Goal: Information Seeking & Learning: Understand process/instructions

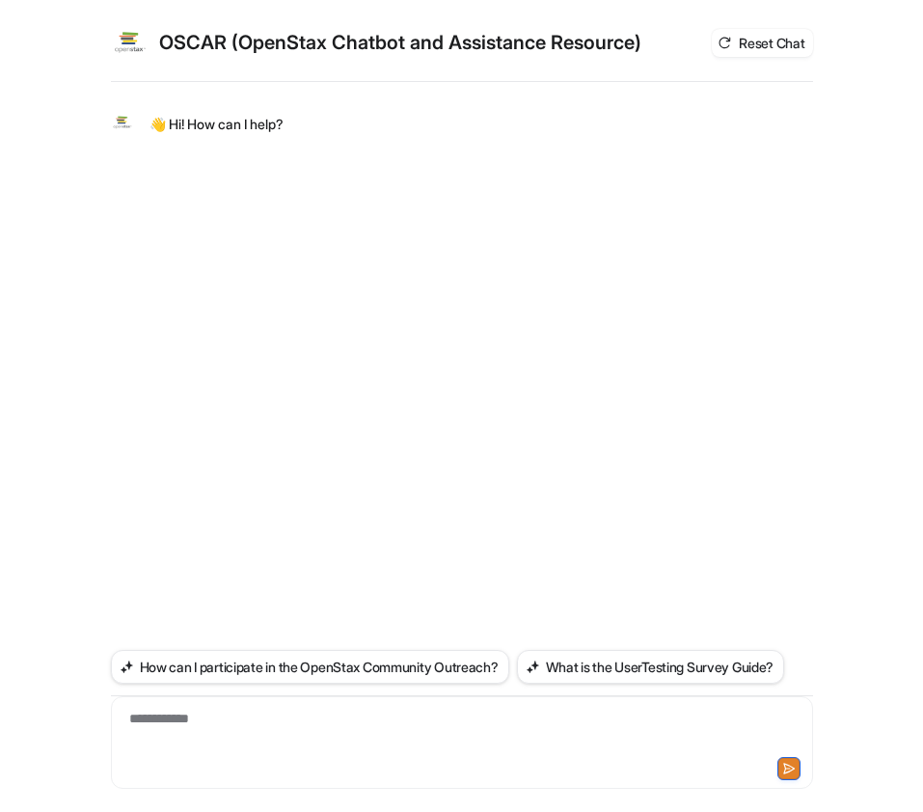
click at [313, 744] on div "**********" at bounding box center [462, 731] width 692 height 44
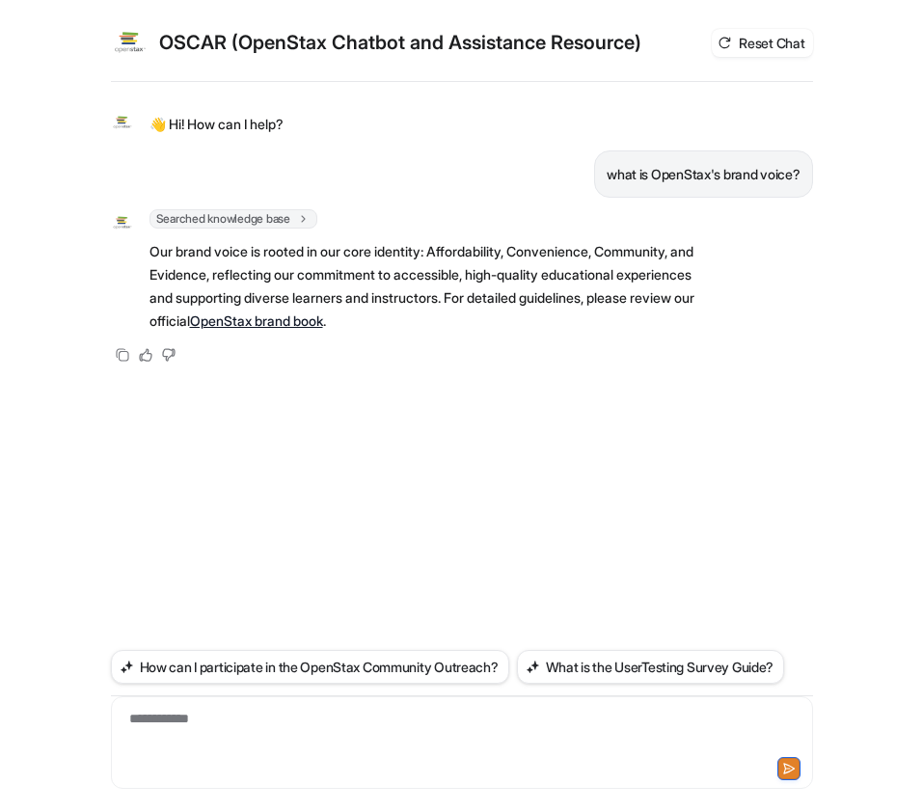
click at [565, 473] on div "**********" at bounding box center [462, 449] width 702 height 726
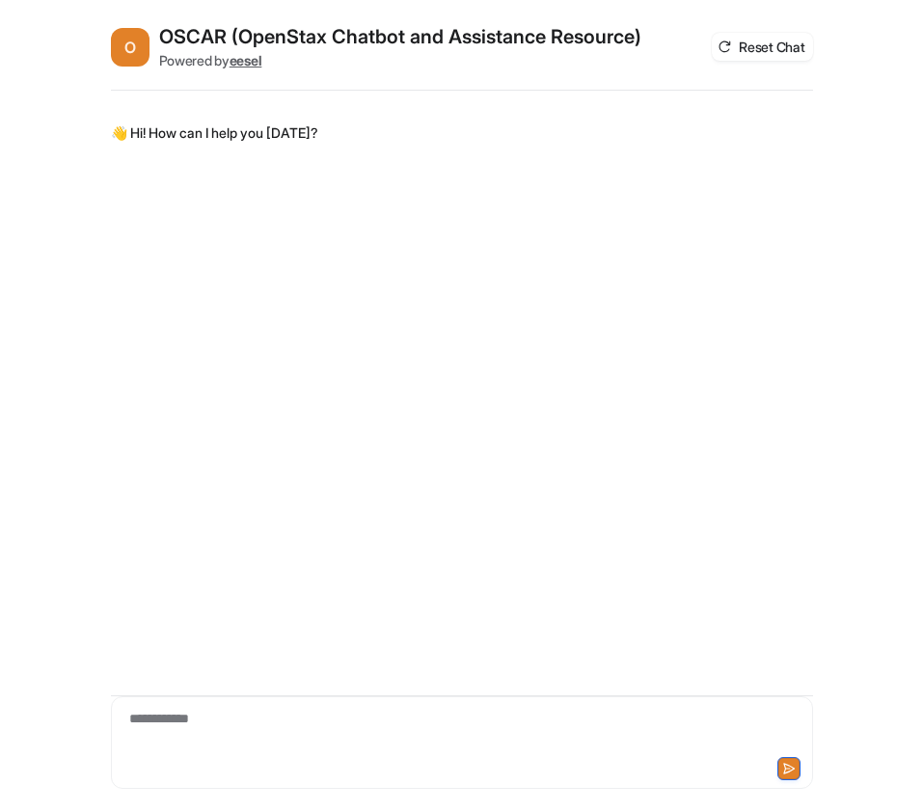
click at [301, 729] on div "**********" at bounding box center [462, 731] width 692 height 44
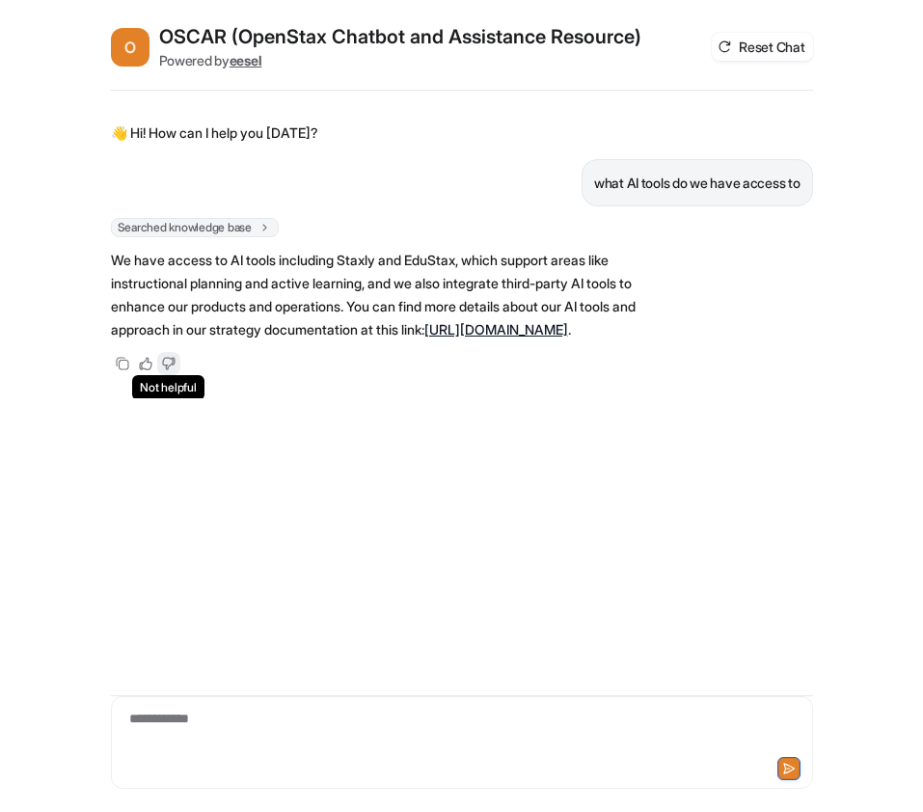
click at [174, 370] on icon at bounding box center [168, 363] width 13 height 13
click at [776, 49] on button "Reset Chat" at bounding box center [761, 47] width 100 height 28
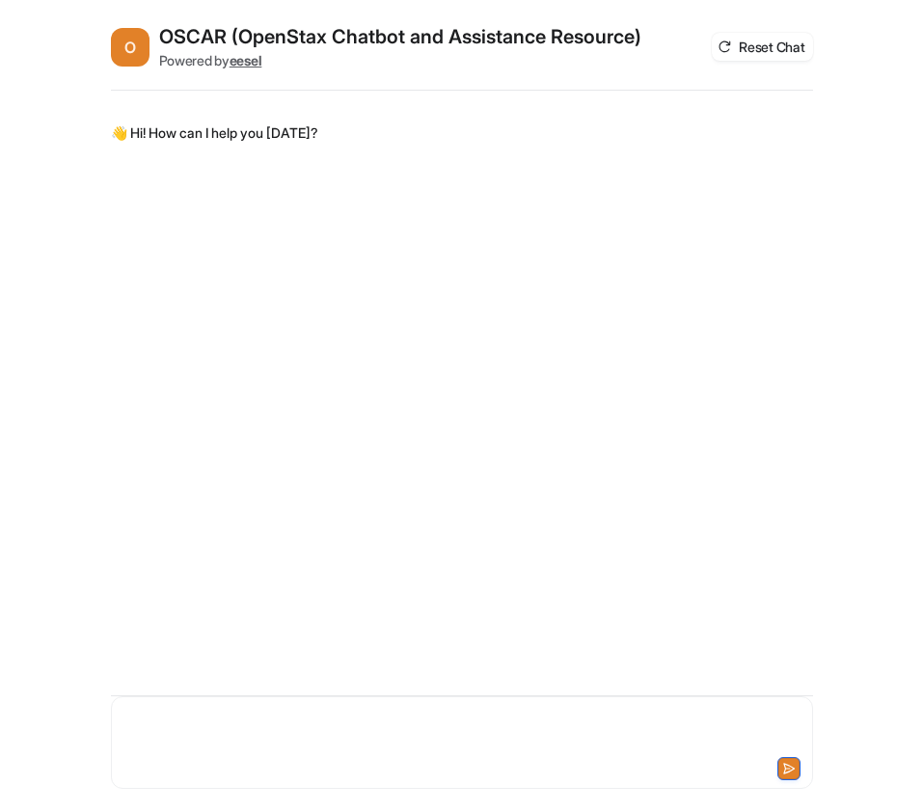
click at [298, 738] on div at bounding box center [462, 731] width 692 height 44
click at [433, 739] on div "**********" at bounding box center [462, 731] width 692 height 44
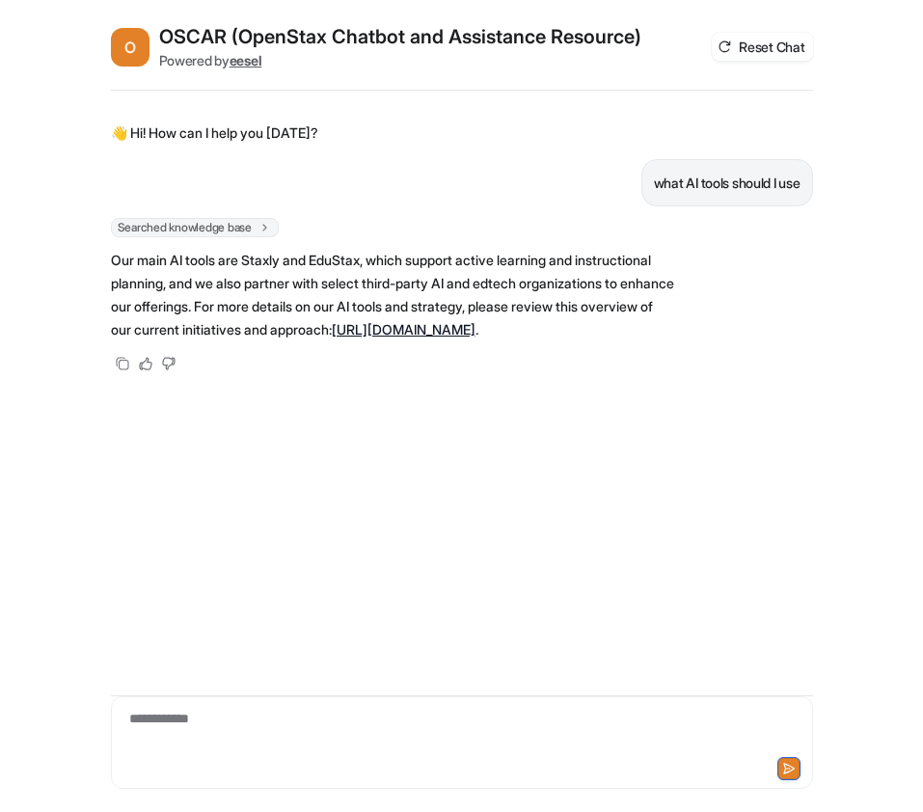
click at [775, 77] on div "O OSCAR (OpenStax Chatbot and Assistance Resource) Powered by eesel Reset Chat" at bounding box center [462, 56] width 702 height 67
click at [794, 33] on button "Reset Chat" at bounding box center [761, 47] width 100 height 28
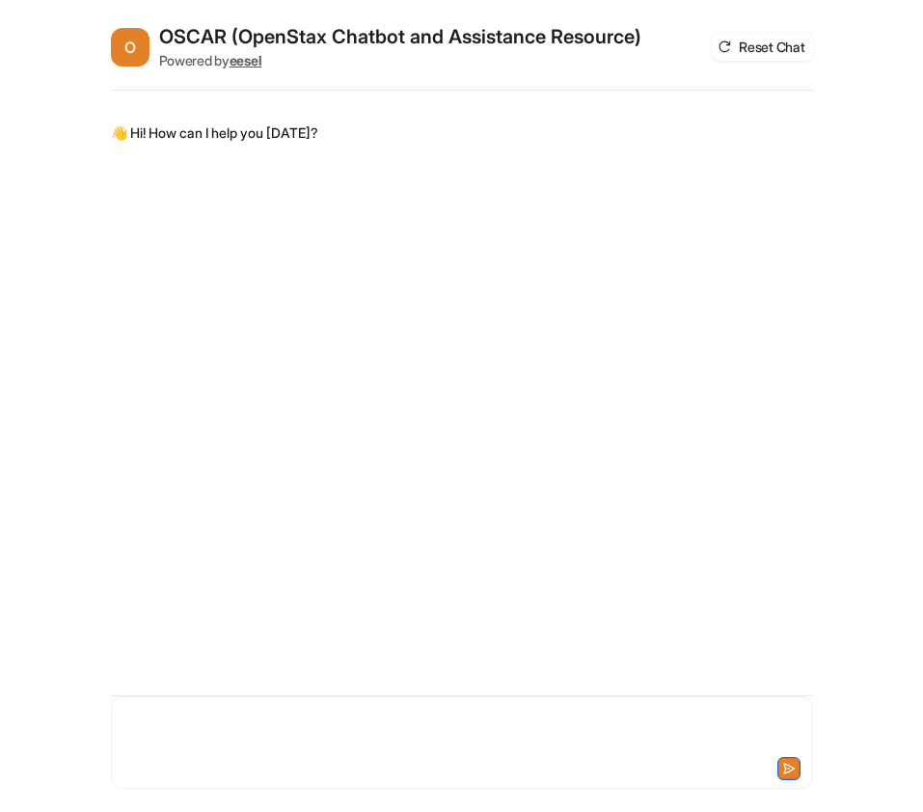
click at [499, 748] on div at bounding box center [462, 731] width 692 height 44
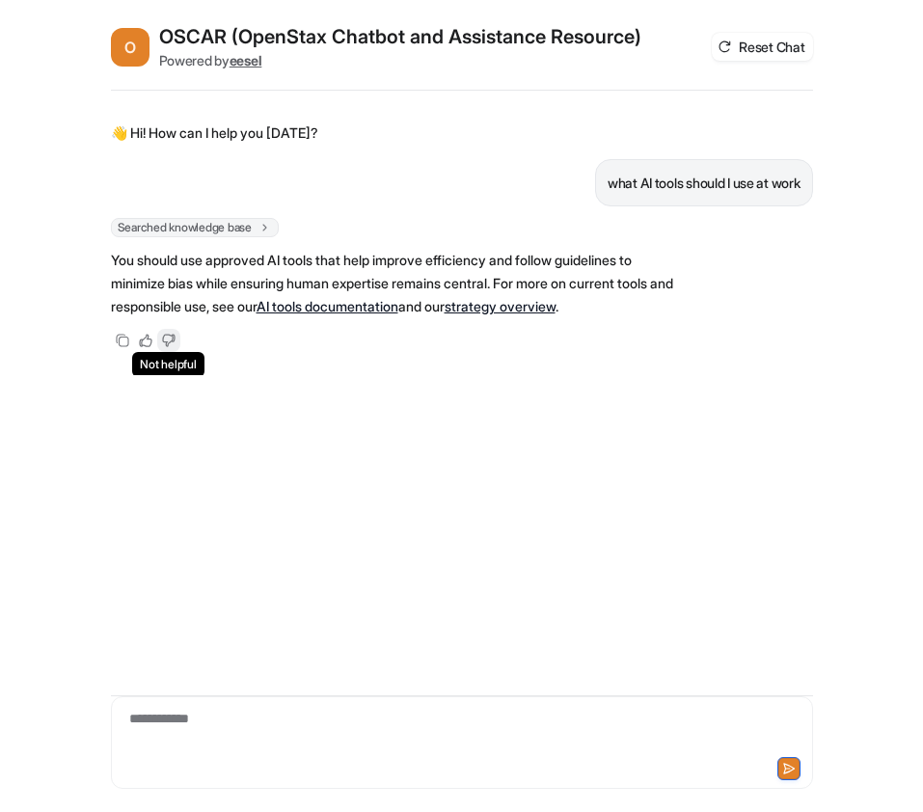
click at [172, 335] on icon at bounding box center [169, 341] width 12 height 12
click at [261, 742] on div at bounding box center [462, 731] width 692 height 44
click at [752, 37] on button "Reset Chat" at bounding box center [761, 47] width 100 height 28
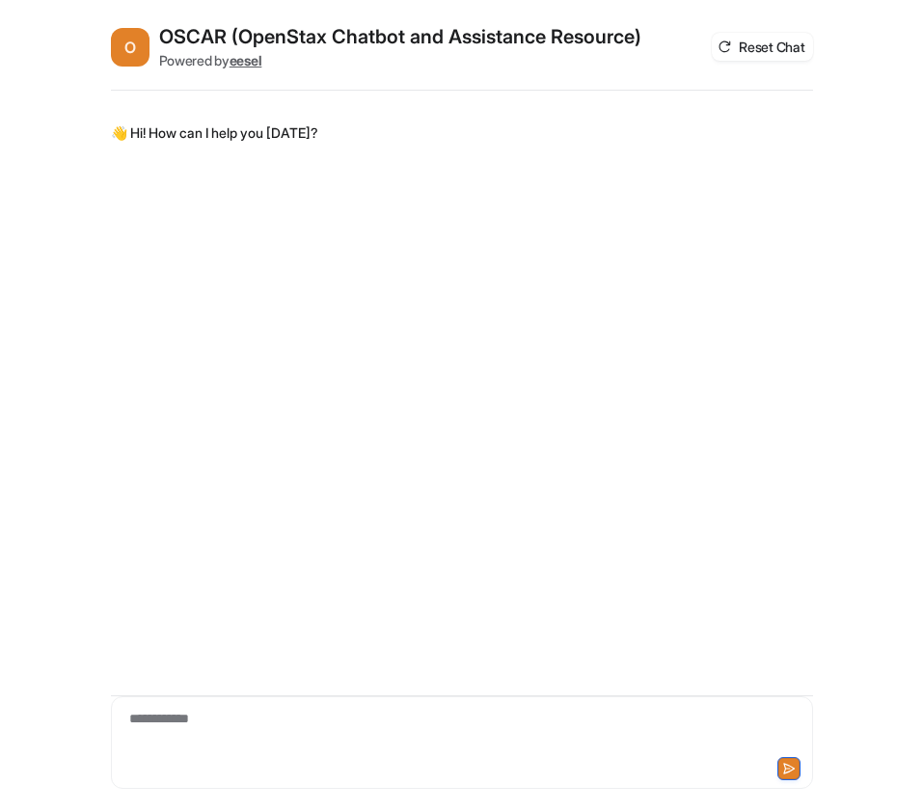
click at [362, 734] on div "**********" at bounding box center [462, 731] width 692 height 44
click at [390, 724] on div at bounding box center [462, 731] width 692 height 44
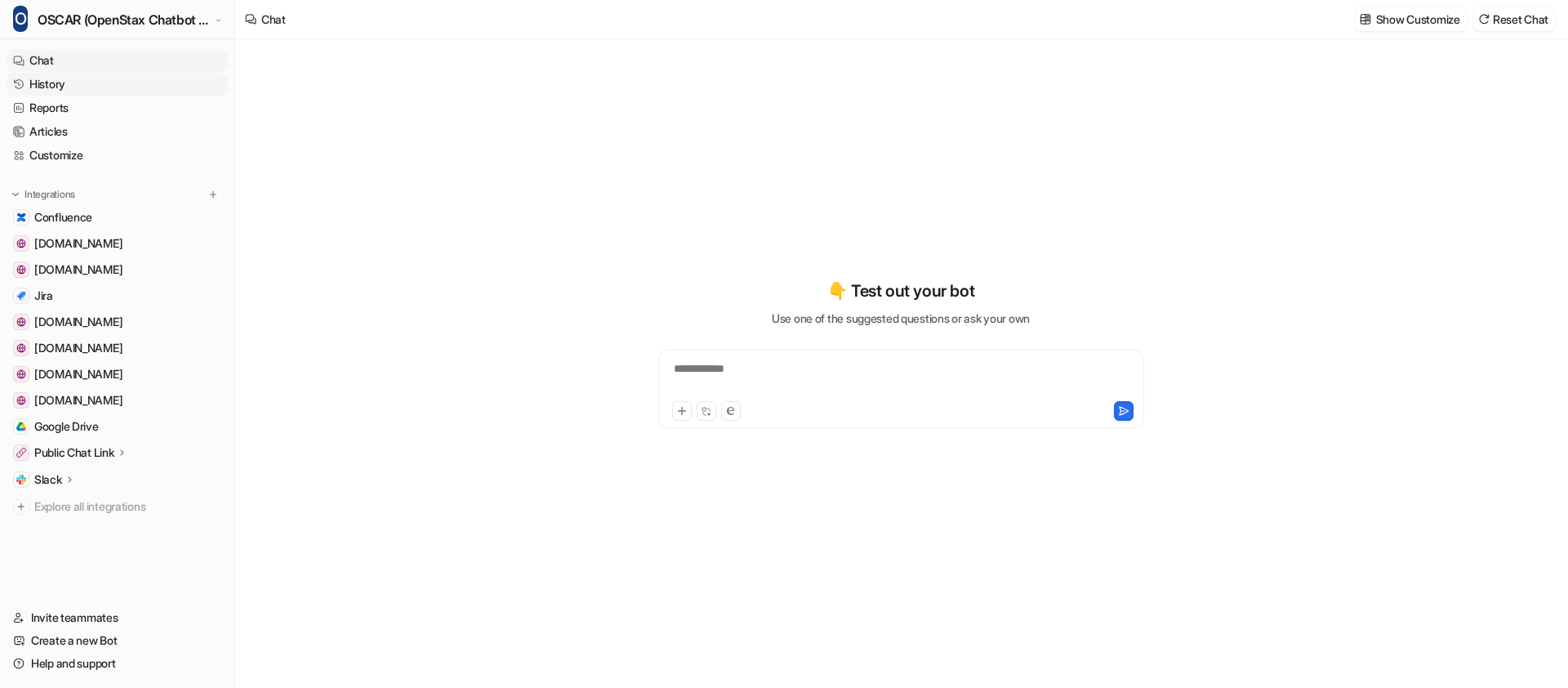
click at [62, 84] on link "History" at bounding box center [117, 84] width 221 height 23
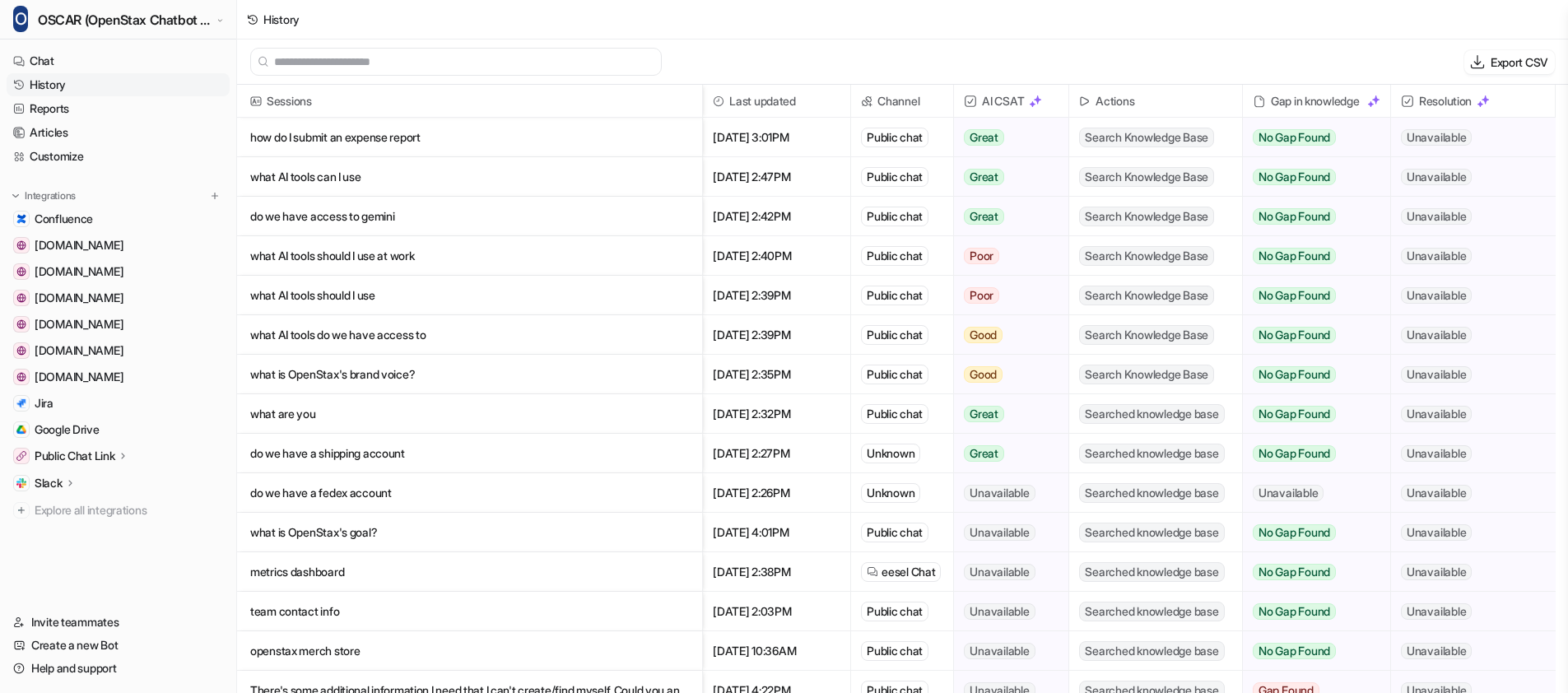
click at [394, 142] on p "how do I submit an expense report" at bounding box center [470, 137] width 439 height 39
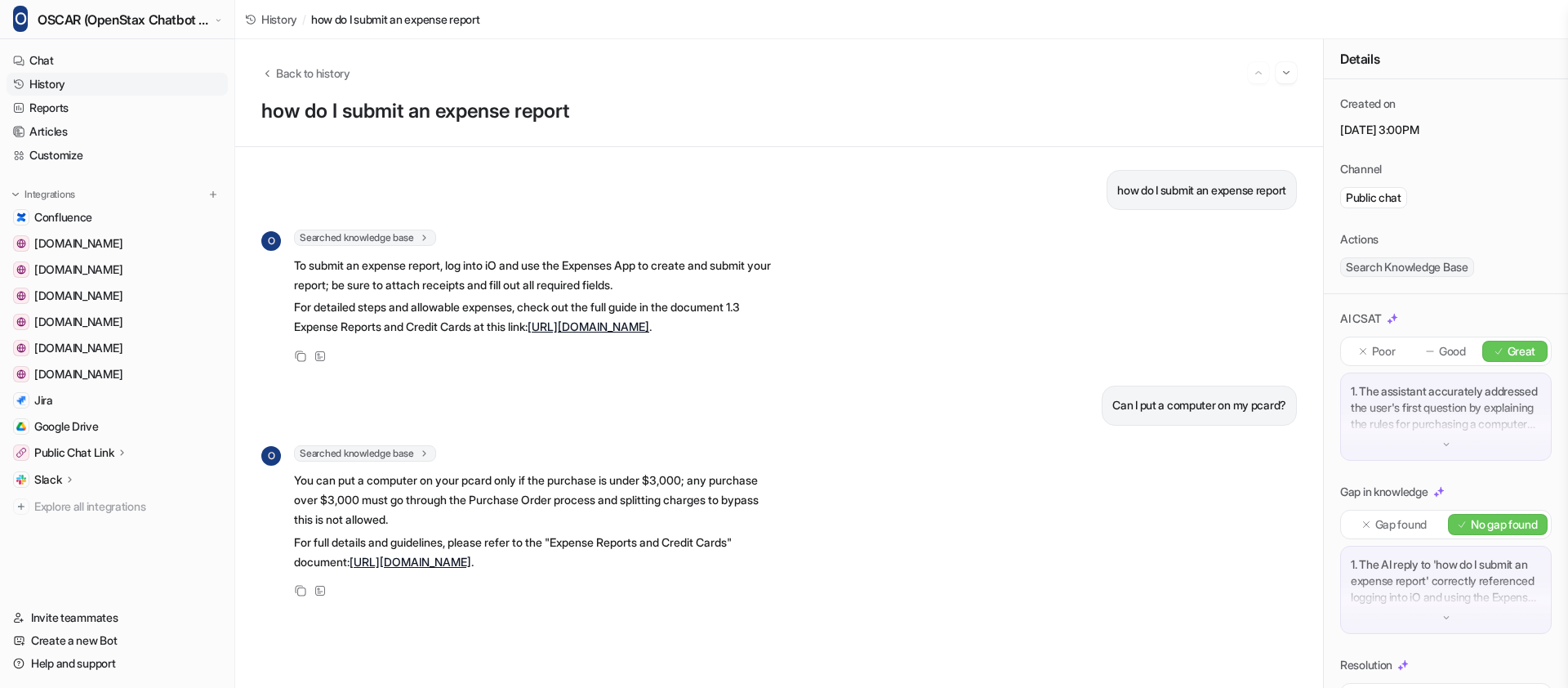
scroll to position [58, 0]
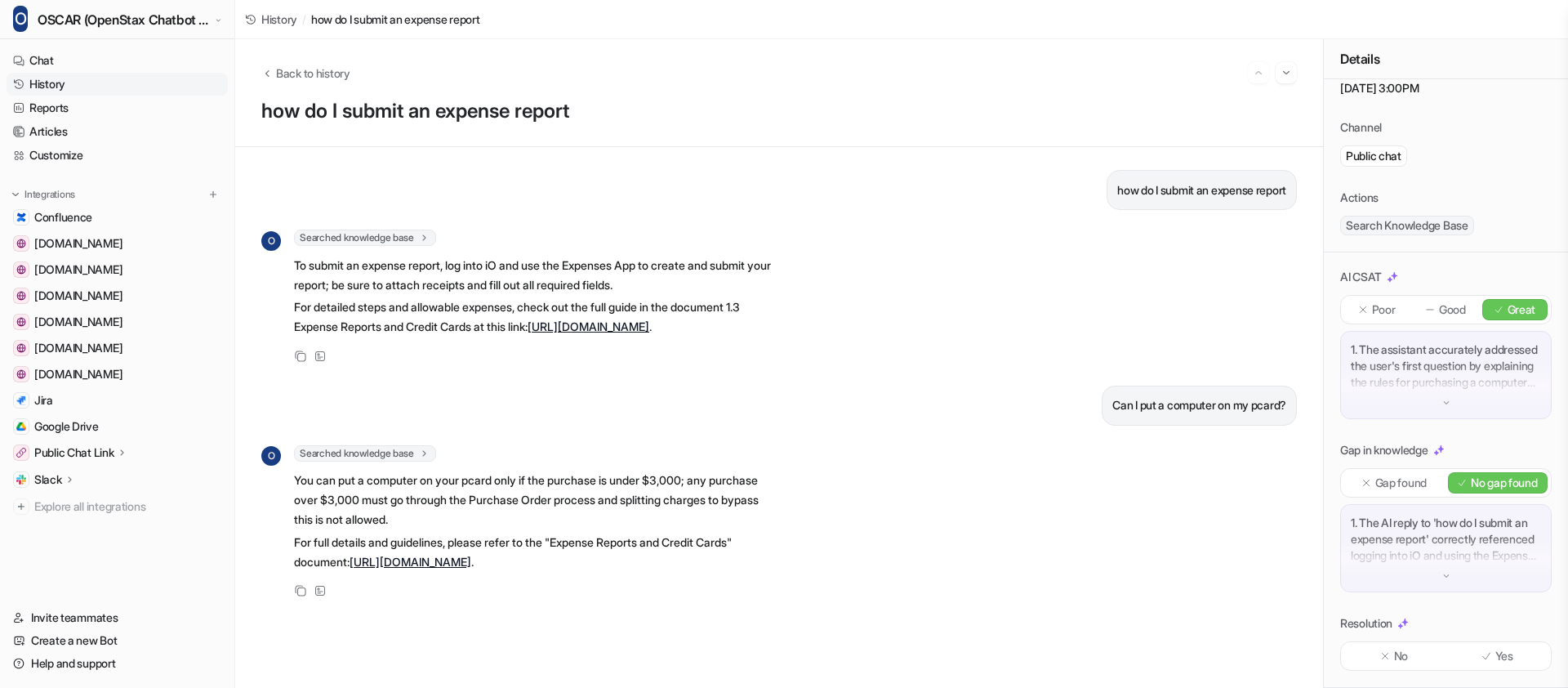
click at [80, 82] on link "History" at bounding box center [117, 84] width 221 height 23
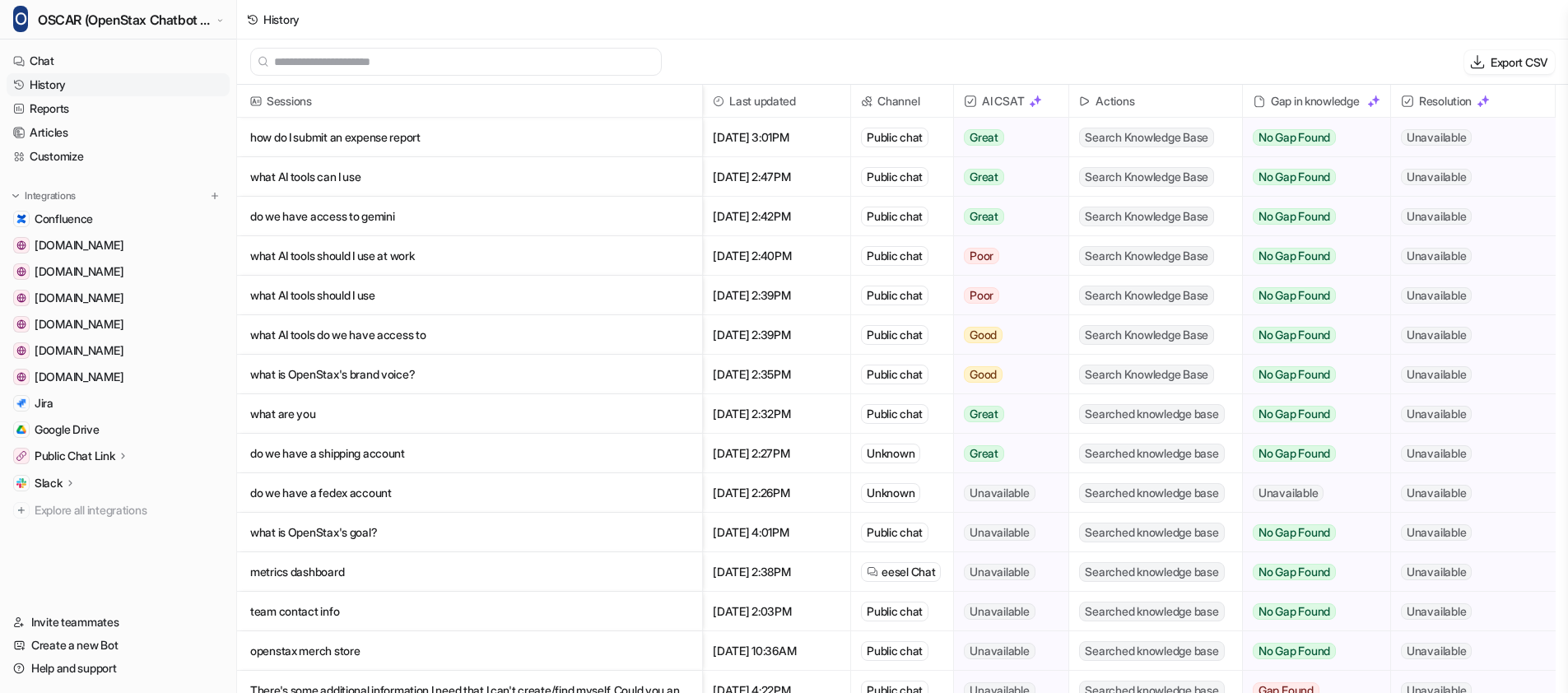
click at [526, 135] on p "how do I submit an expense report" at bounding box center [470, 137] width 439 height 39
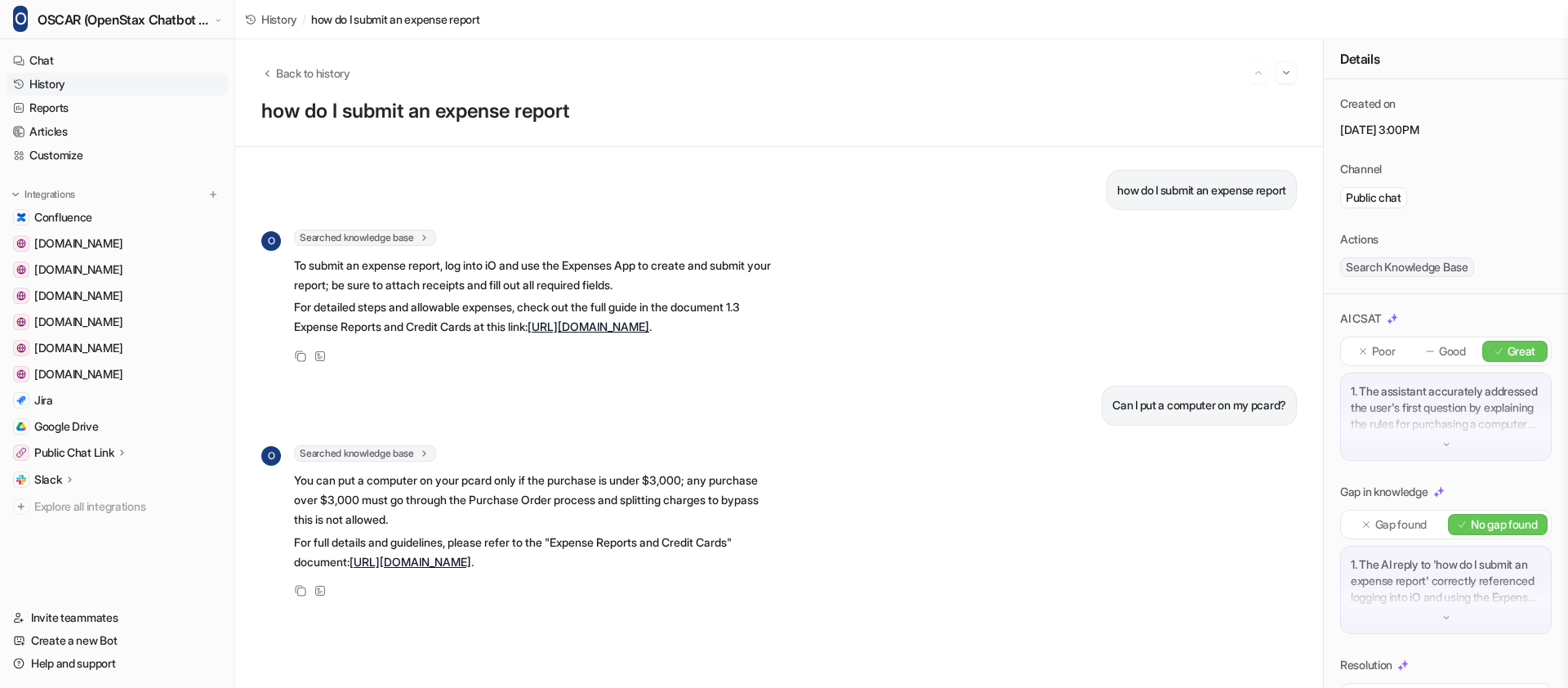
scroll to position [37, 0]
click at [392, 530] on p "You can put a computer on your pcard only if the purchase is under $3,000; any …" at bounding box center [533, 499] width 478 height 58
click at [1448, 425] on p "1. The assistant accurately addressed the user's first question by explaining t…" at bounding box center [1445, 408] width 191 height 49
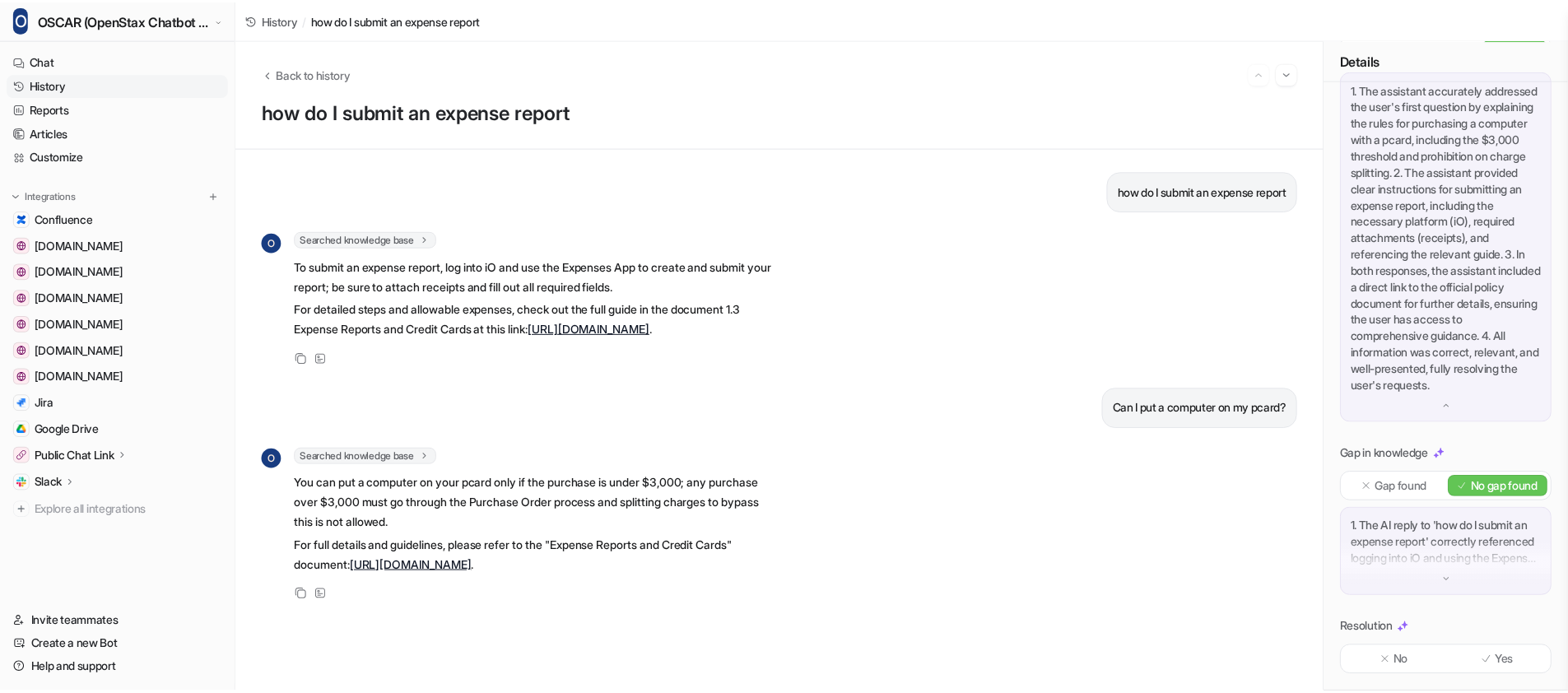
scroll to position [0, 0]
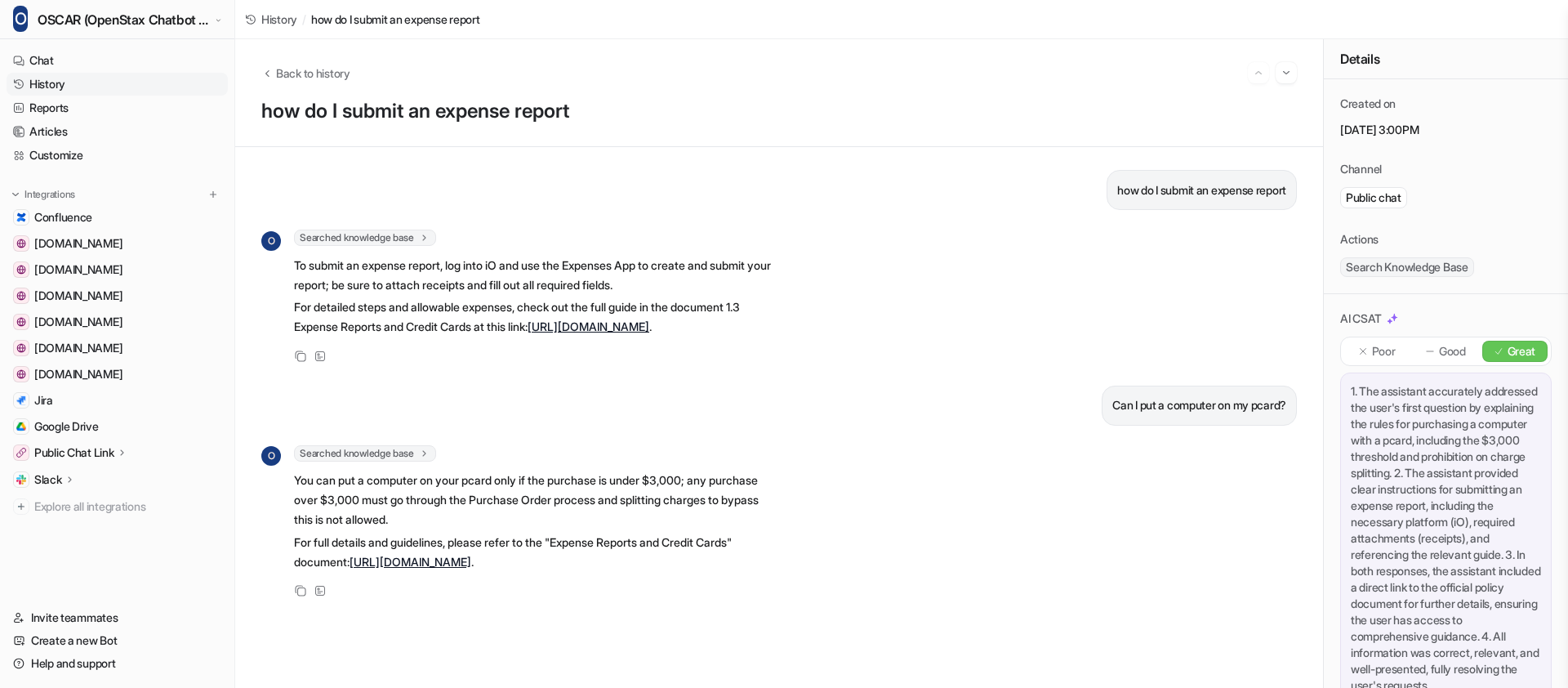
click at [1398, 316] on img at bounding box center [1392, 318] width 11 height 11
click at [28, 82] on link "History" at bounding box center [117, 84] width 221 height 23
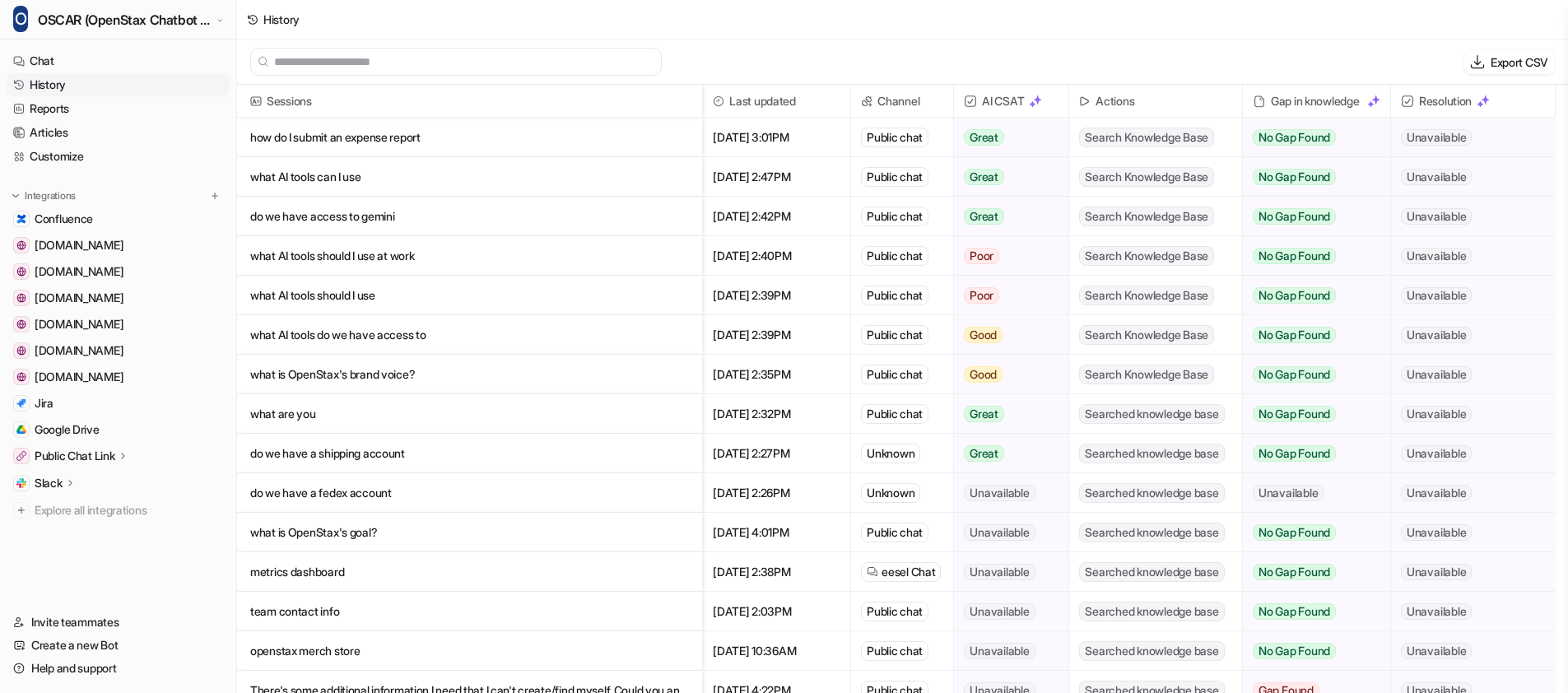
click at [978, 102] on span "AI CSAT" at bounding box center [1011, 101] width 102 height 33
click at [973, 102] on img at bounding box center [970, 101] width 13 height 13
click at [1039, 103] on img at bounding box center [1035, 101] width 13 height 13
click at [987, 109] on span "AI CSAT" at bounding box center [1011, 101] width 102 height 33
click at [972, 98] on img at bounding box center [970, 101] width 13 height 13
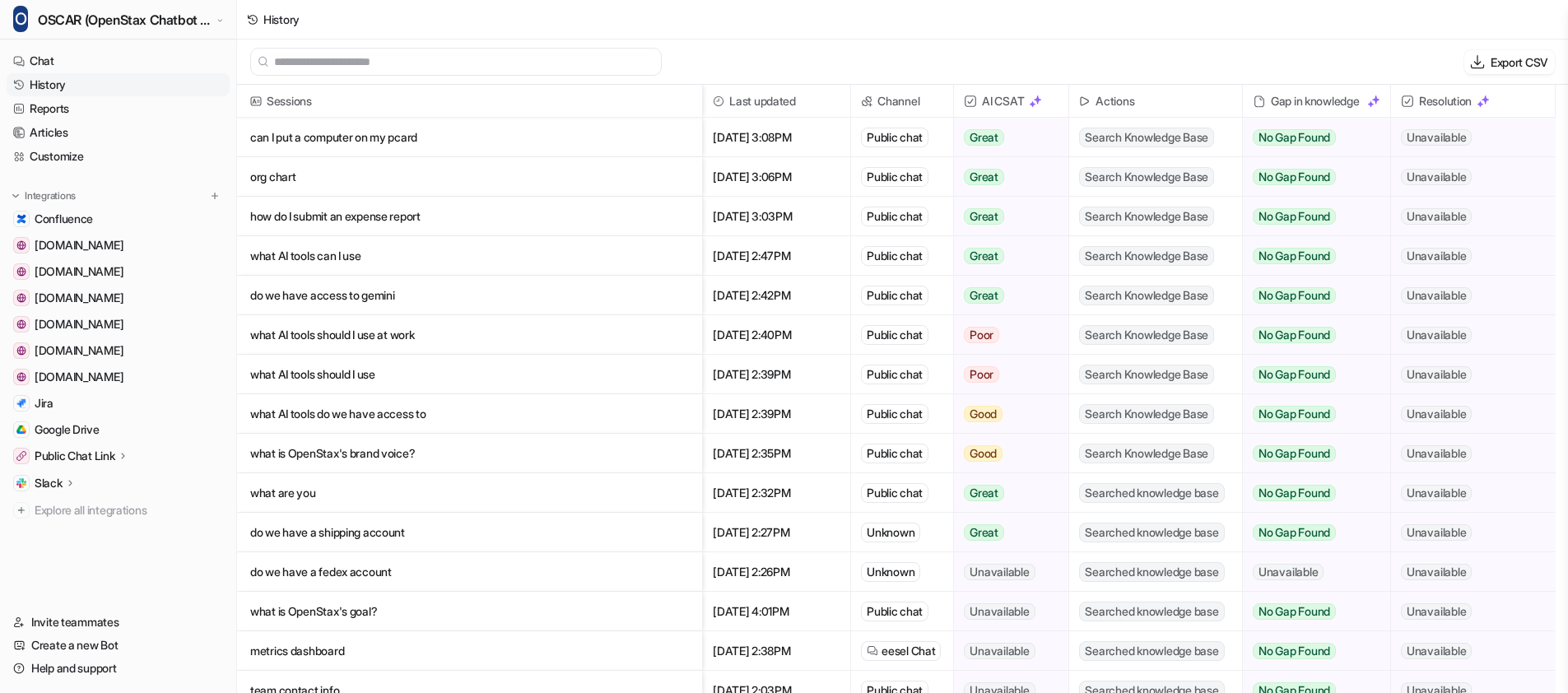
click at [313, 219] on p "how do I submit an expense report" at bounding box center [470, 216] width 439 height 39
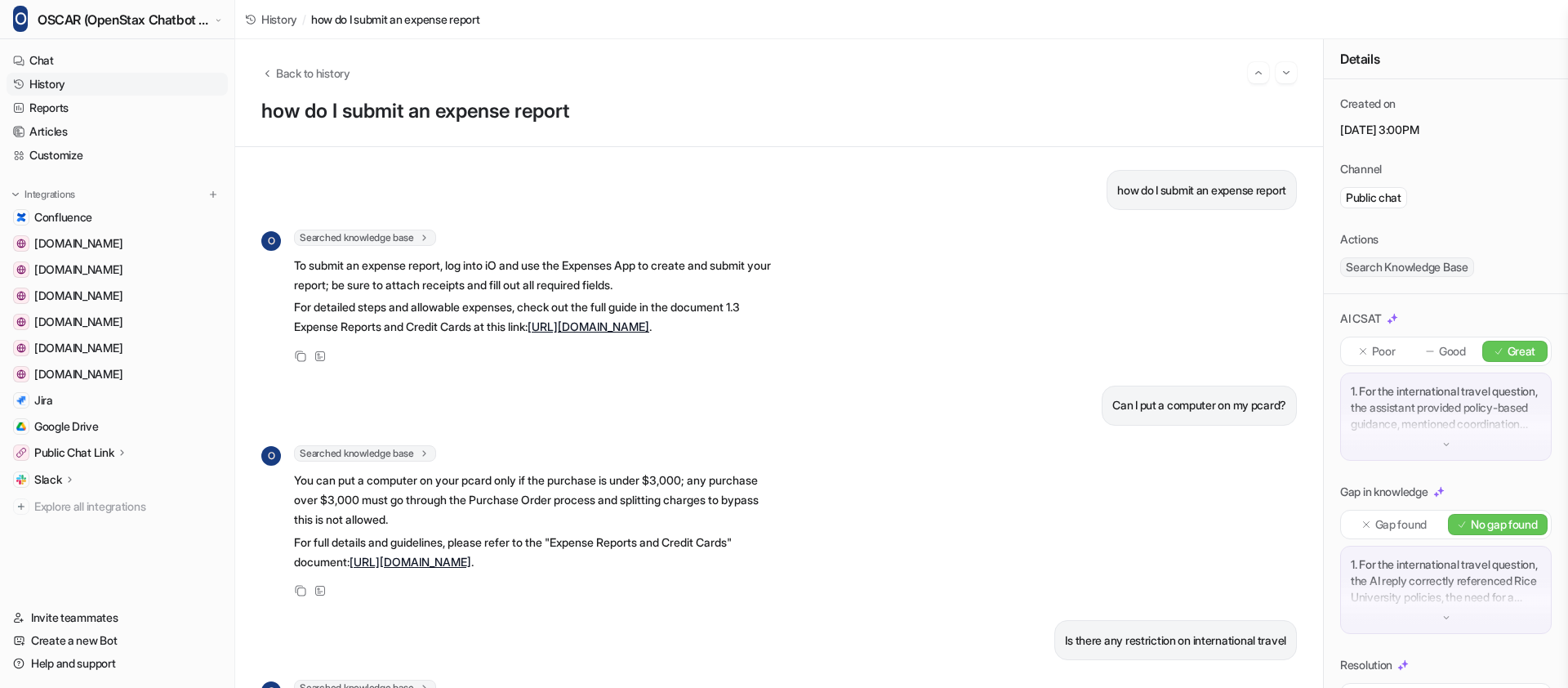
click at [528, 333] on link "[URL][DOMAIN_NAME]" at bounding box center [589, 326] width 122 height 14
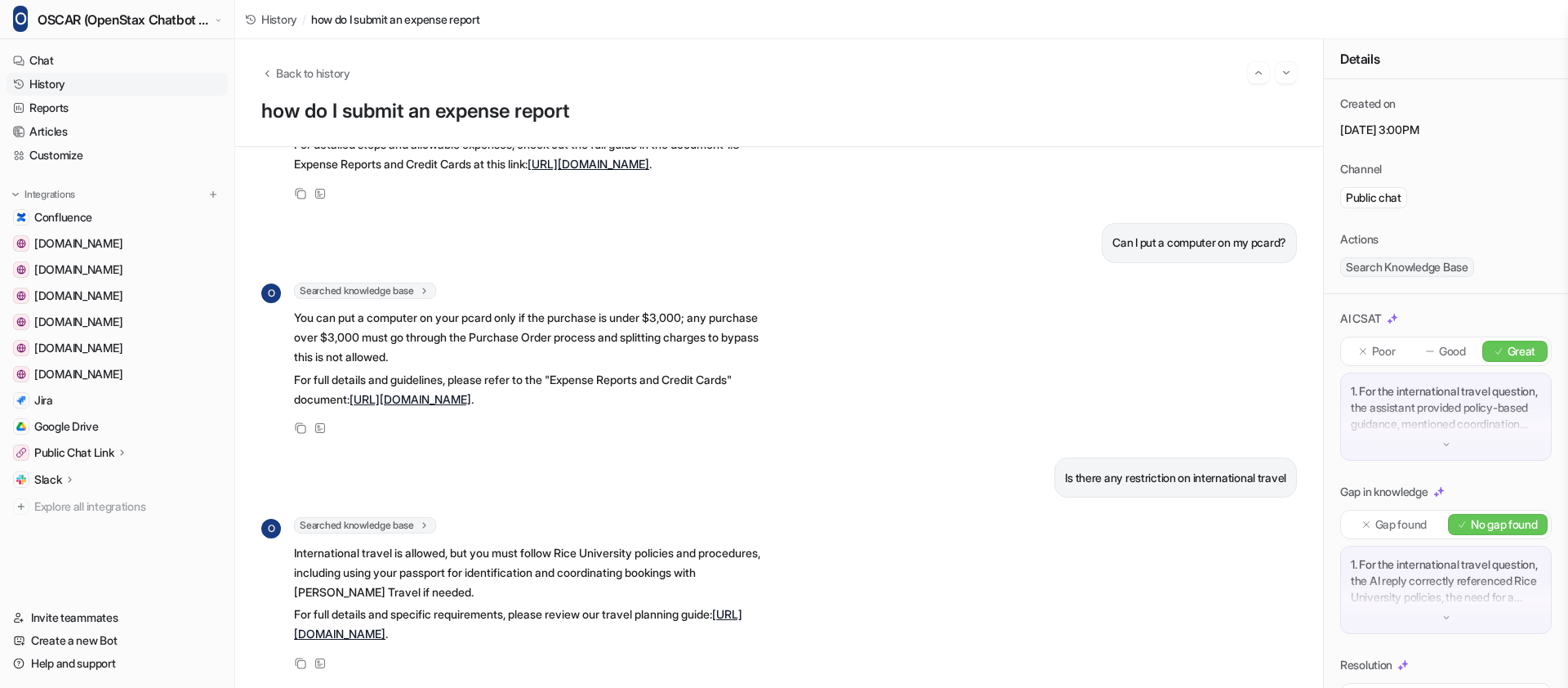
scroll to position [291, 0]
click at [463, 607] on link "[URL][DOMAIN_NAME]" at bounding box center [518, 624] width 448 height 34
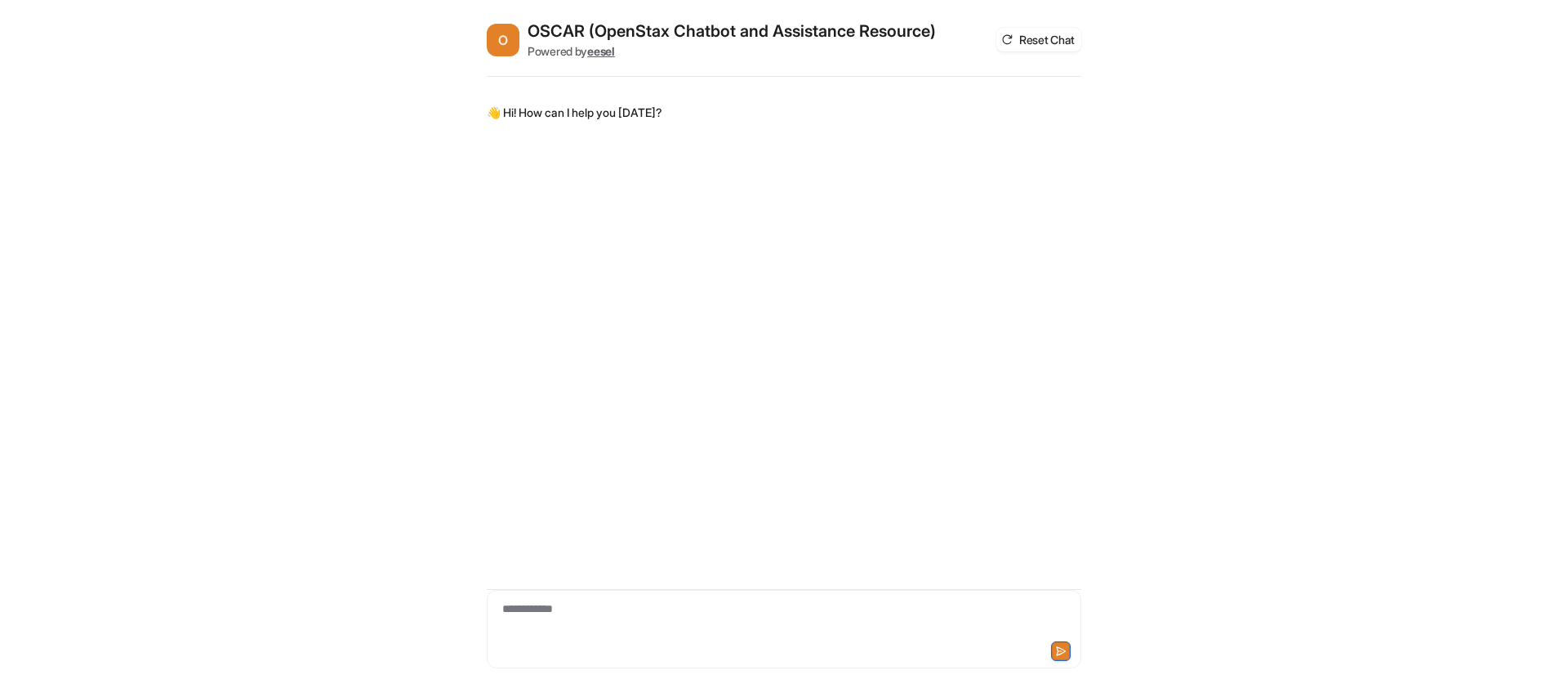
click at [593, 608] on div "**********" at bounding box center [784, 619] width 586 height 37
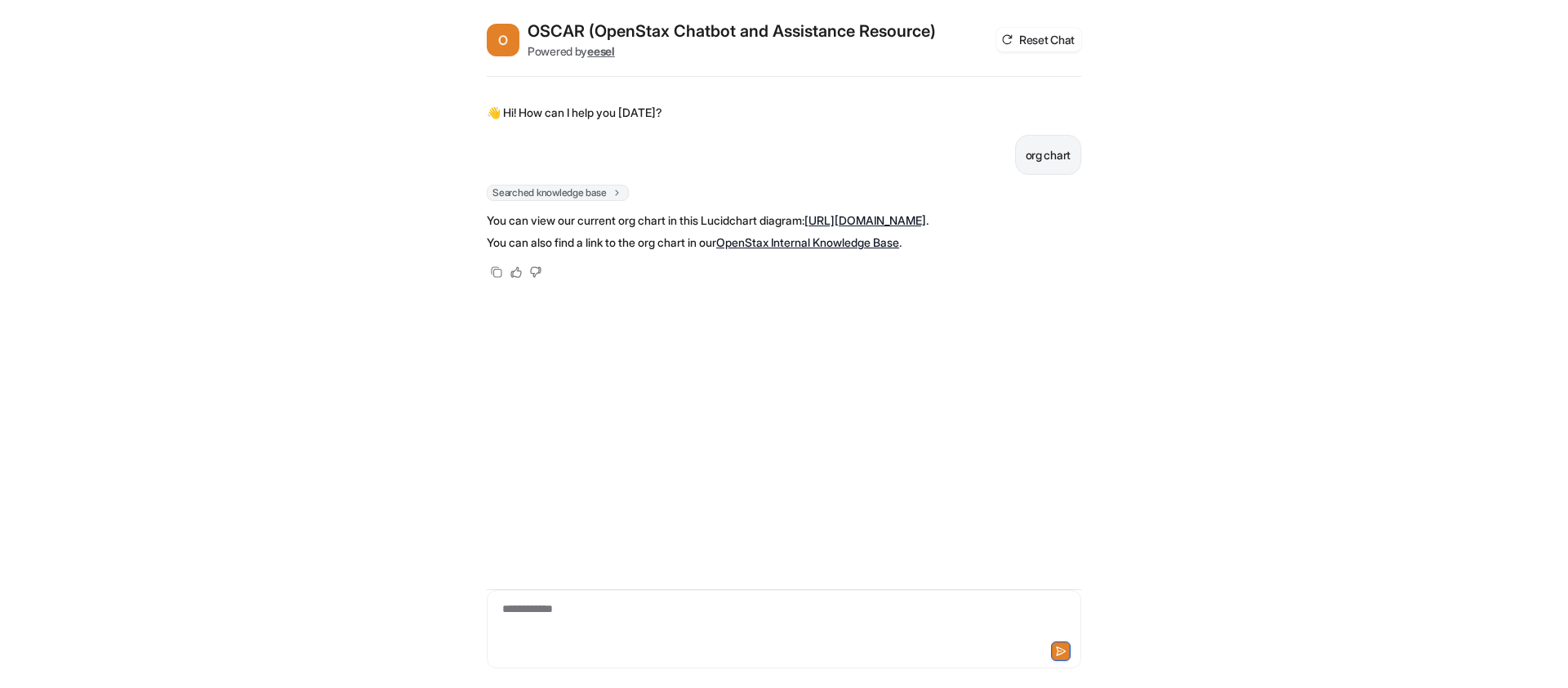
click at [805, 227] on link "[URL][DOMAIN_NAME]" at bounding box center [866, 220] width 122 height 14
